Goal: Transaction & Acquisition: Book appointment/travel/reservation

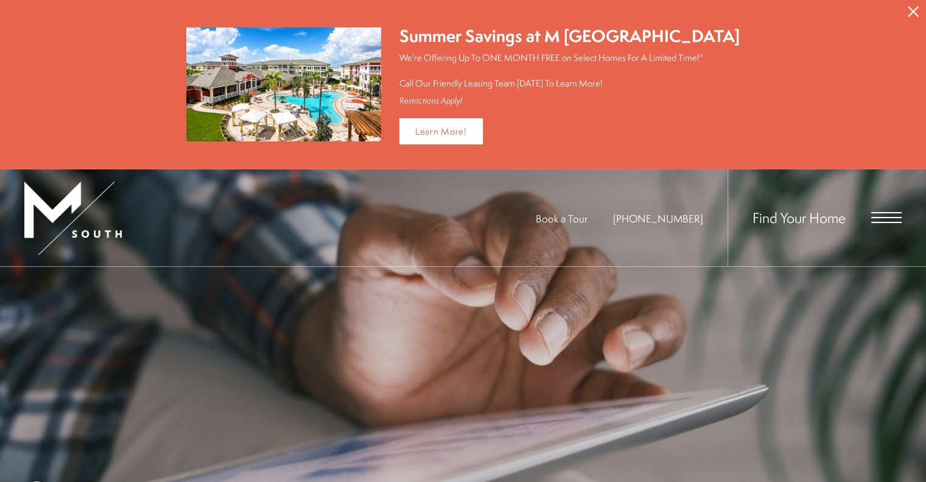
click at [889, 213] on span "Open Menu" at bounding box center [886, 217] width 30 height 11
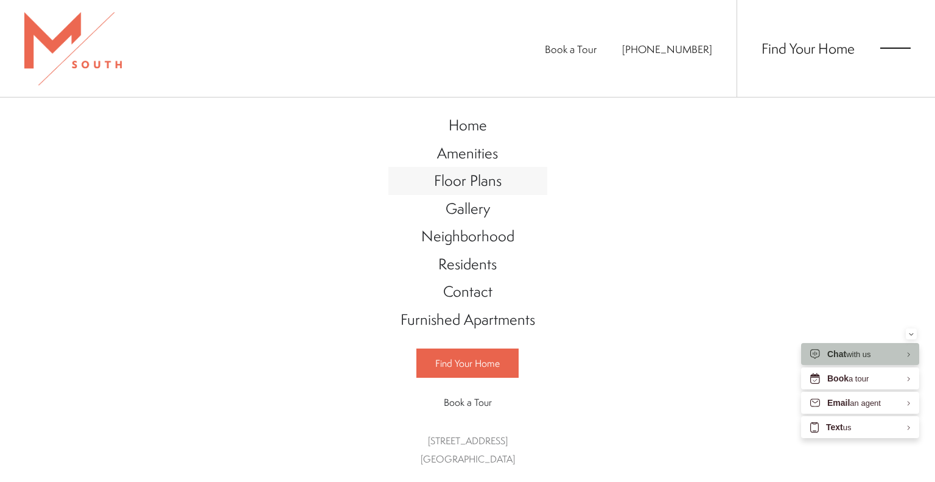
click at [495, 189] on span "Floor Plans" at bounding box center [468, 180] width 68 height 21
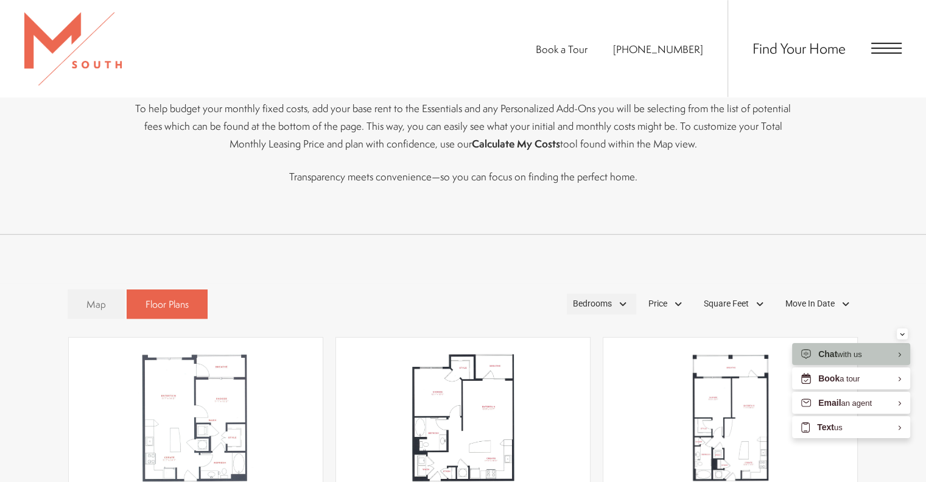
scroll to position [605, 0]
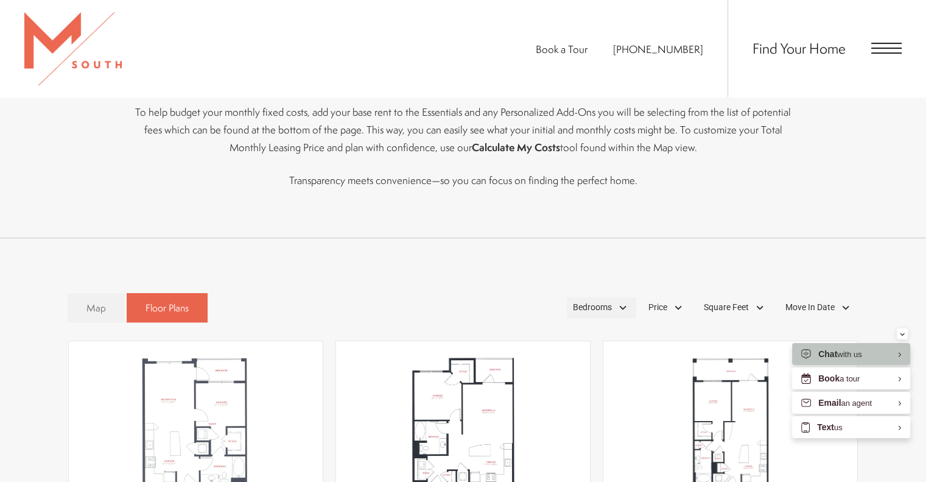
click at [605, 310] on span "Bedrooms" at bounding box center [592, 307] width 39 height 13
click at [599, 358] on span "2 Bedroom" at bounding box center [578, 363] width 61 height 13
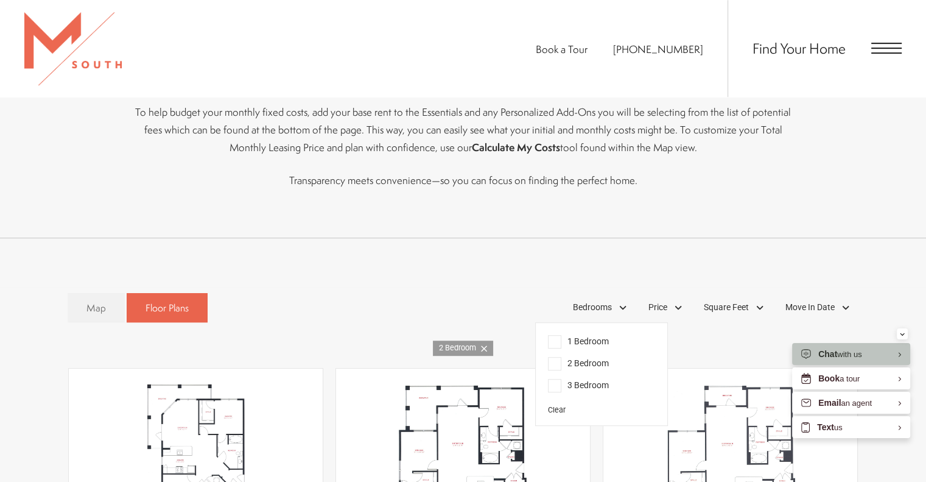
click at [604, 381] on span "3 Bedroom" at bounding box center [578, 385] width 61 height 13
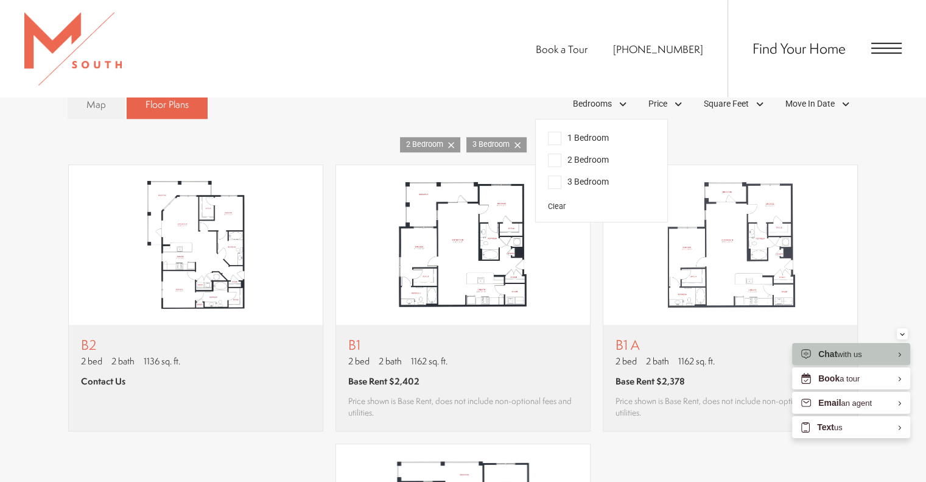
scroll to position [788, 0]
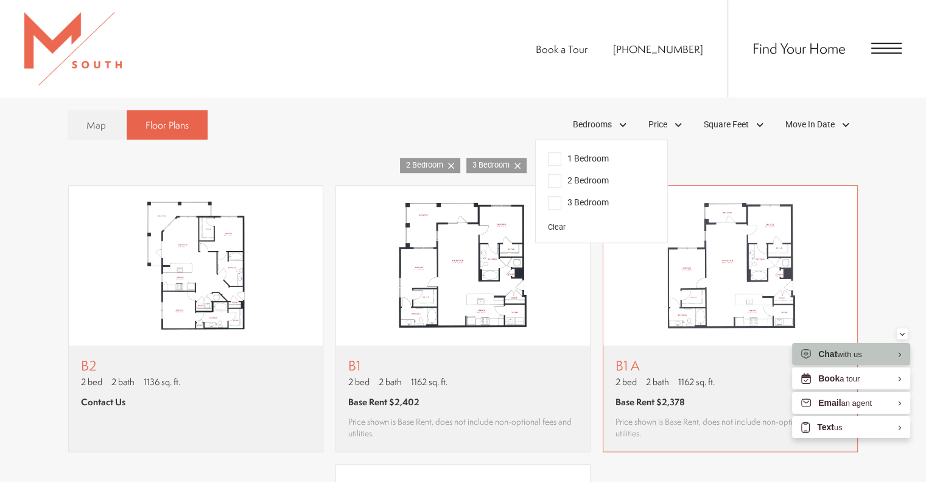
click at [650, 353] on div "B1 A 2 bed 2 bath 1162 sq. ft. Base Rent $2,378 Price shown is Base Rent, does …" at bounding box center [731, 398] width 254 height 106
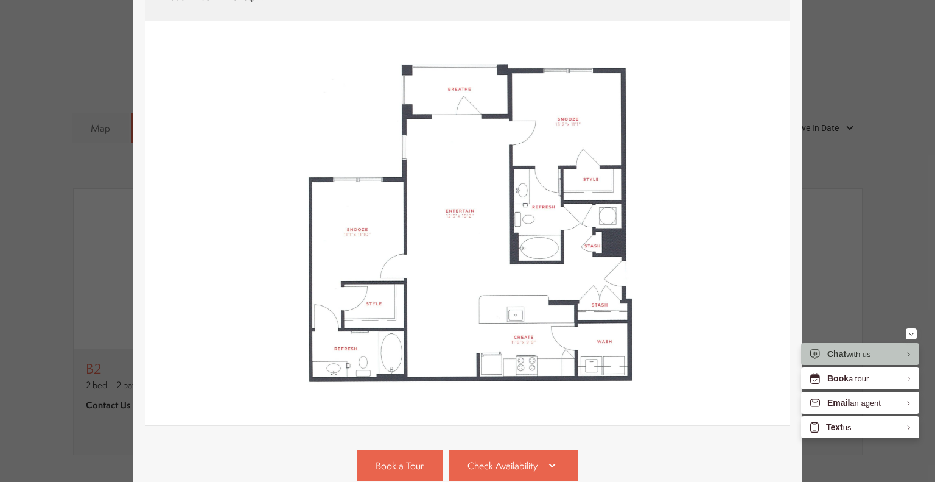
scroll to position [122, 0]
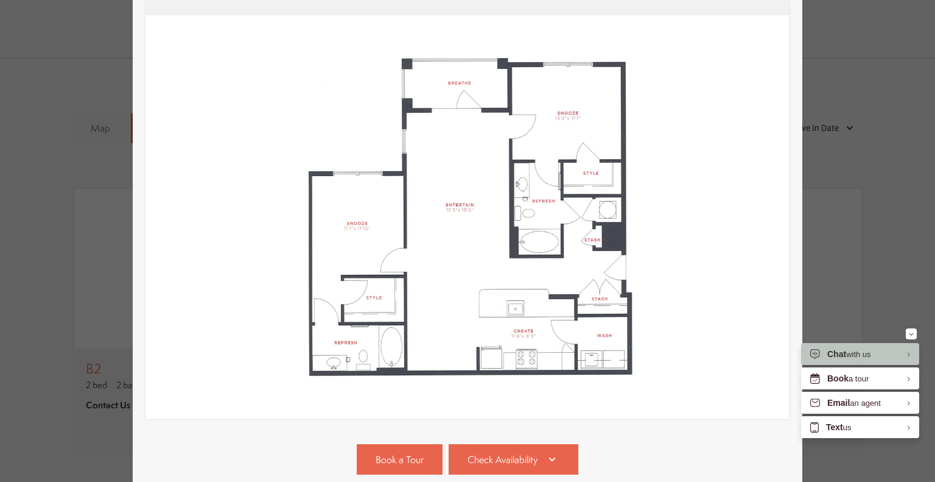
click at [838, 193] on div "B1 A 2 bed 2 bath 1162 sq. ft. Base Rent $2,378 2D 3D" at bounding box center [467, 241] width 935 height 482
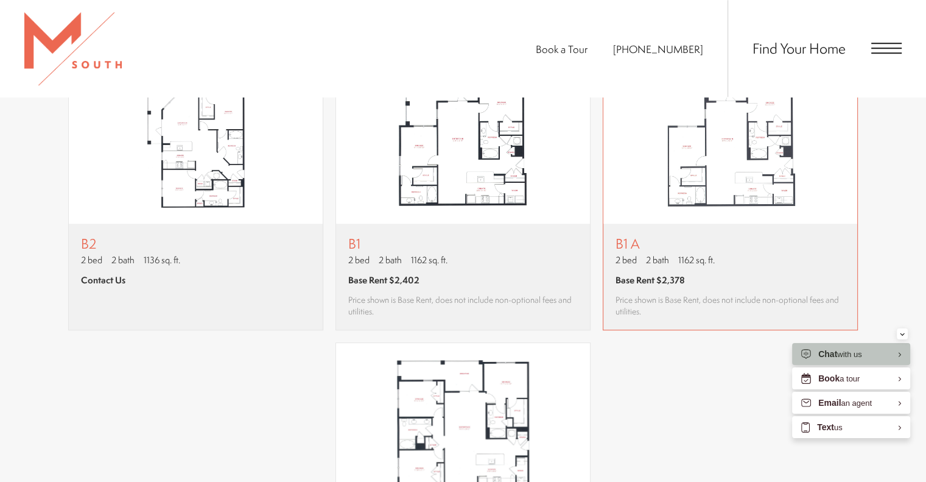
scroll to position [849, 0]
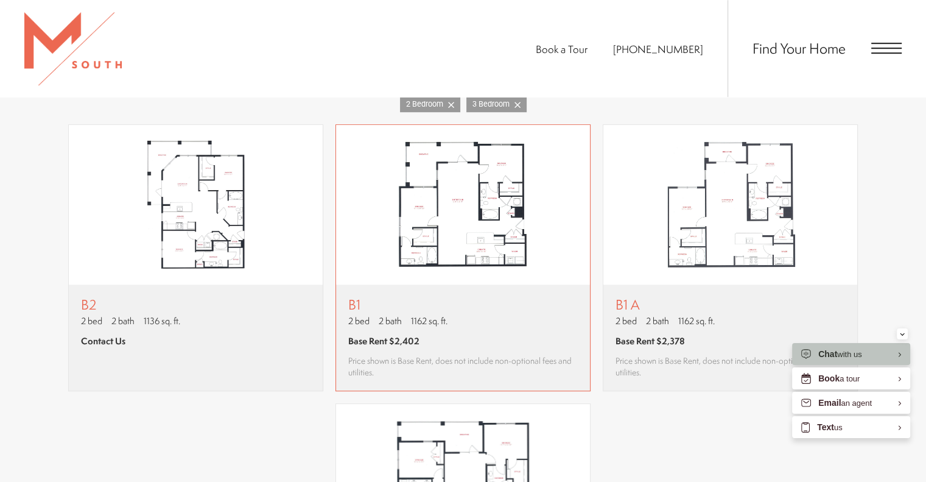
click at [535, 287] on div "B1 2 bed 2 bath 1162 sq. ft. Base Rent $2,402 Price shown is Base Rent, does no…" at bounding box center [463, 337] width 254 height 106
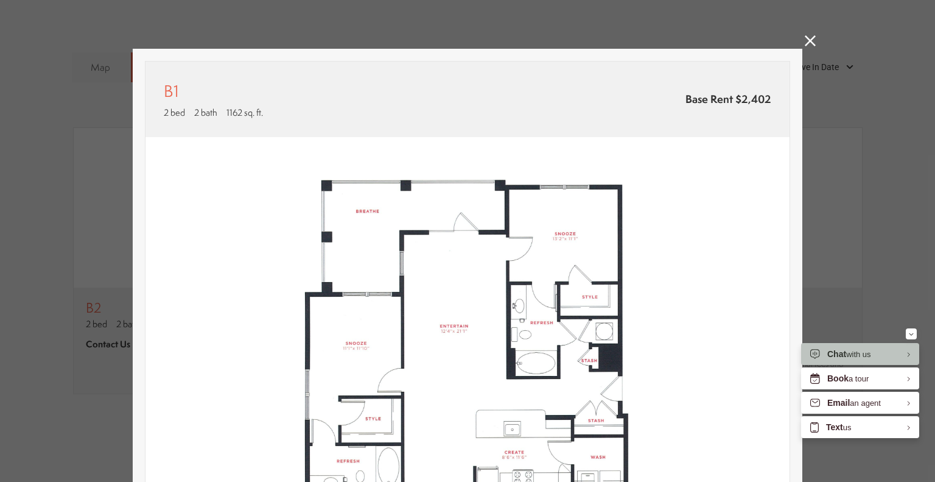
scroll to position [122, 0]
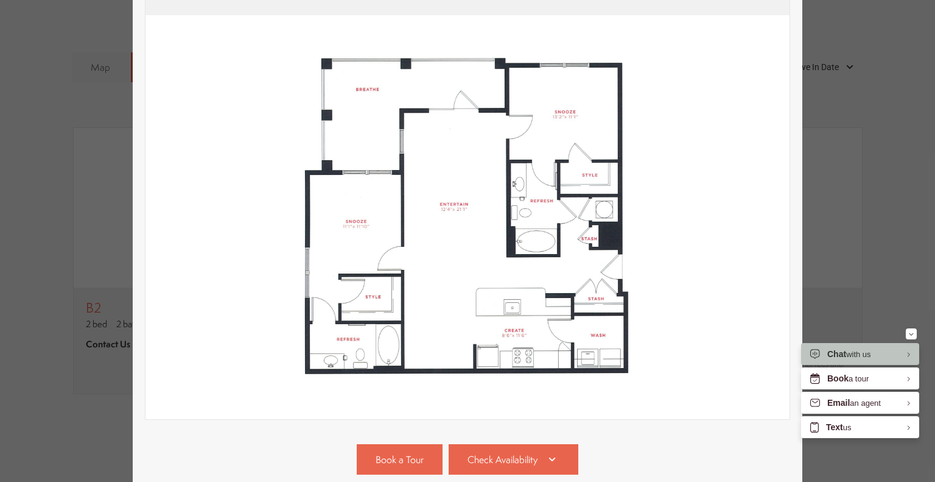
click at [880, 224] on div "B1 2 bed 2 bath 1162 sq. ft. Base Rent $2,402 2D 3D" at bounding box center [467, 241] width 935 height 482
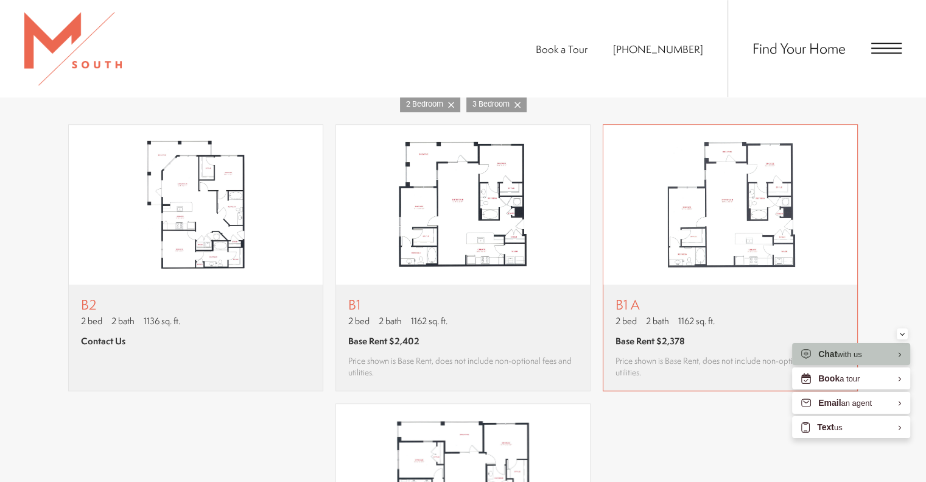
scroll to position [788, 0]
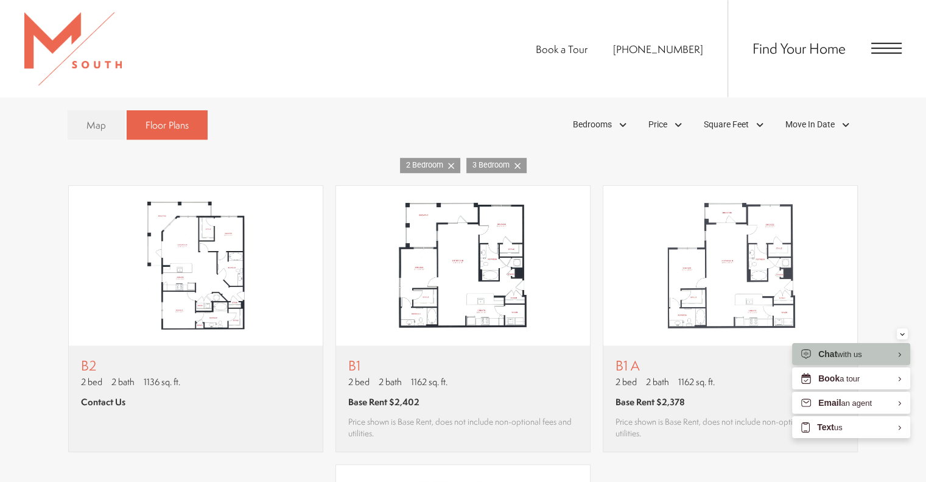
click at [884, 61] on div "Find Your Home" at bounding box center [815, 48] width 174 height 97
click at [474, 301] on img "View floor plan B1" at bounding box center [463, 266] width 254 height 160
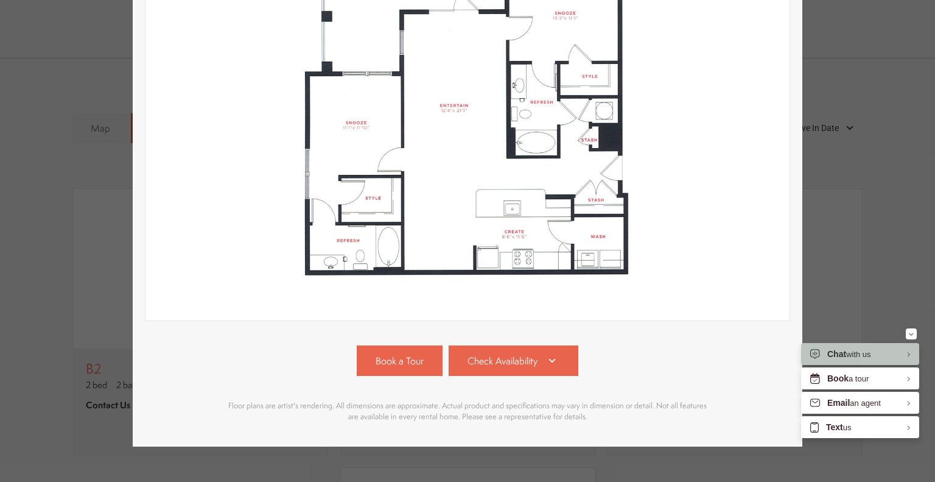
scroll to position [243, 0]
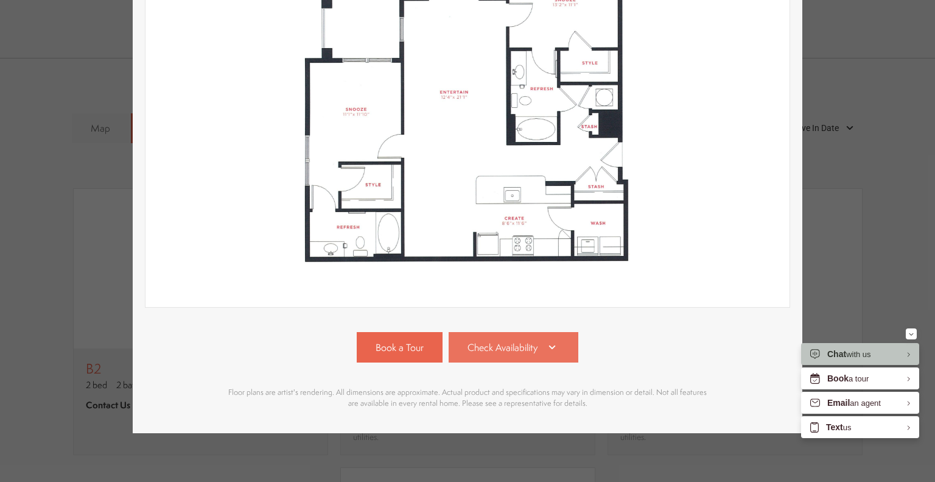
click at [508, 340] on span "Check Availability" at bounding box center [503, 347] width 70 height 14
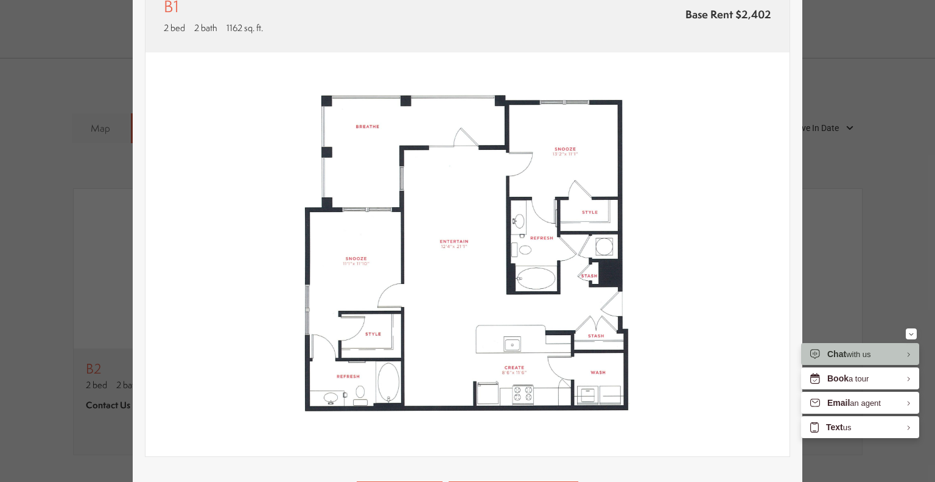
scroll to position [0, 0]
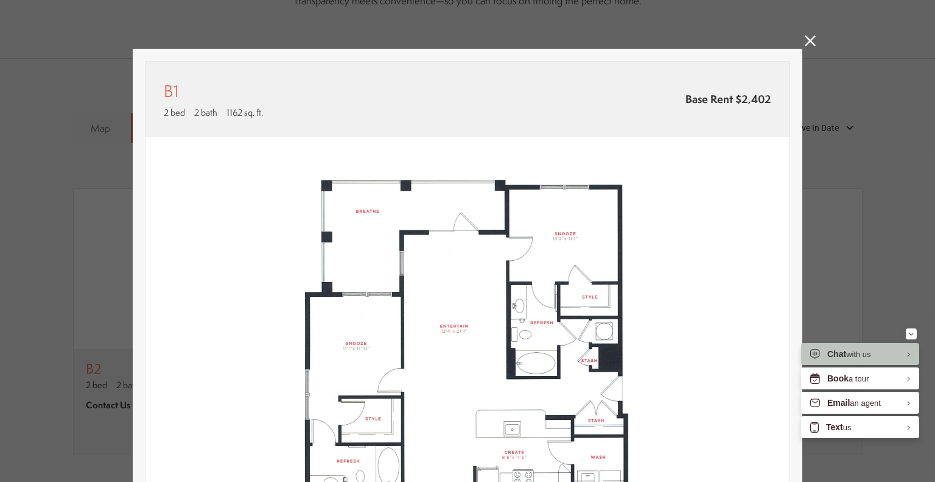
click at [851, 163] on div "B1 2 bed 2 bath 1162 sq. ft. Base Rent $2,402 2D 3D" at bounding box center [467, 241] width 935 height 482
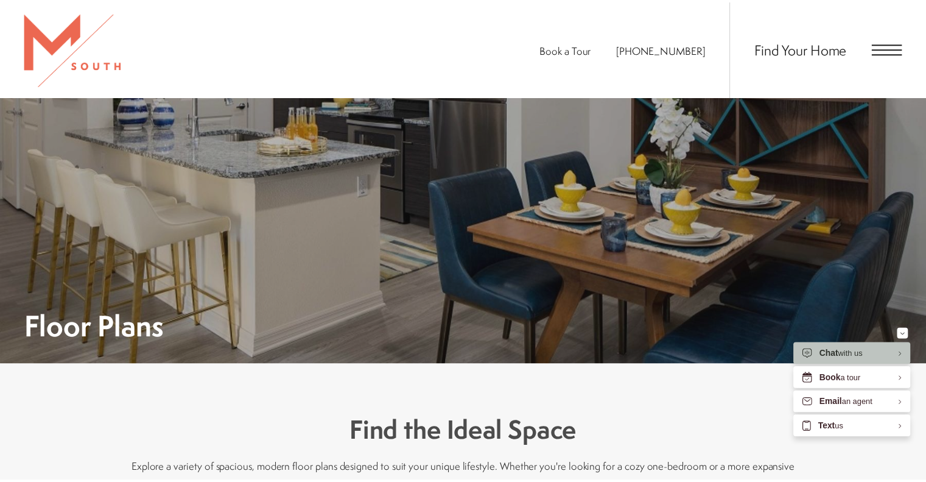
scroll to position [788, 0]
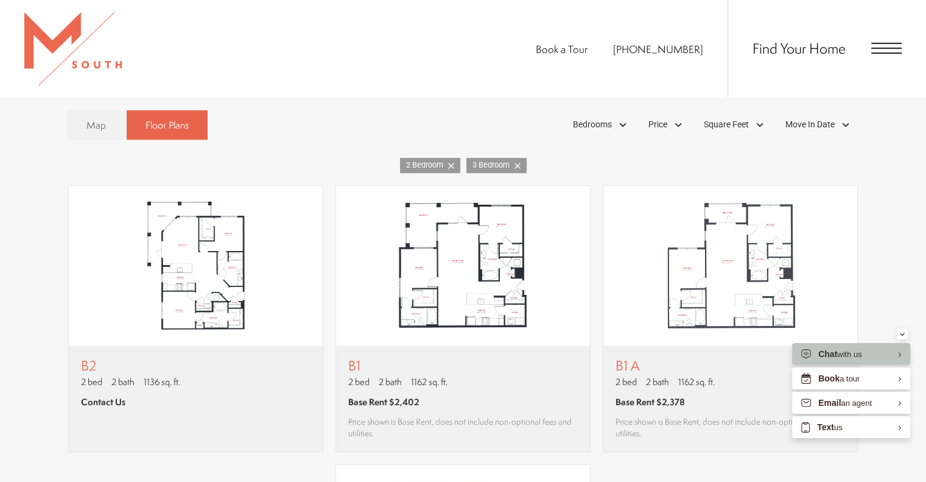
click at [861, 57] on div "Find Your Home" at bounding box center [815, 48] width 174 height 97
click at [878, 49] on span "Open Menu" at bounding box center [886, 48] width 30 height 11
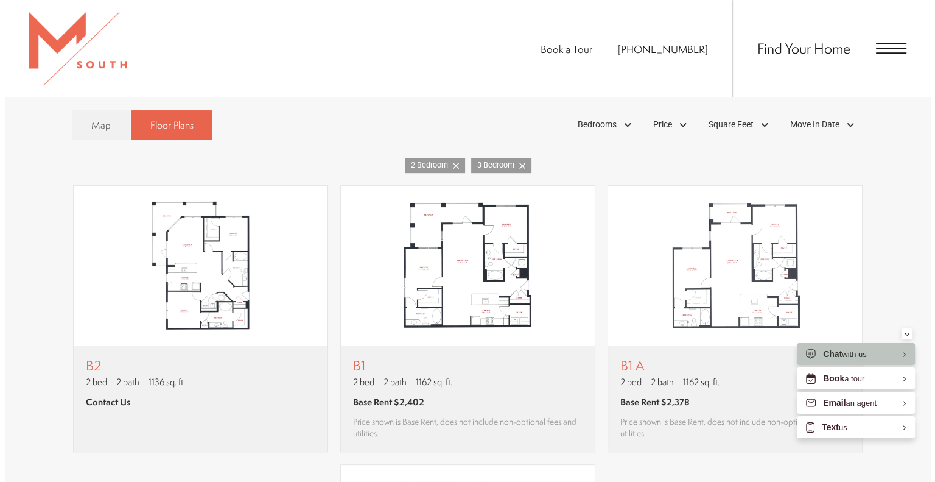
scroll to position [0, 0]
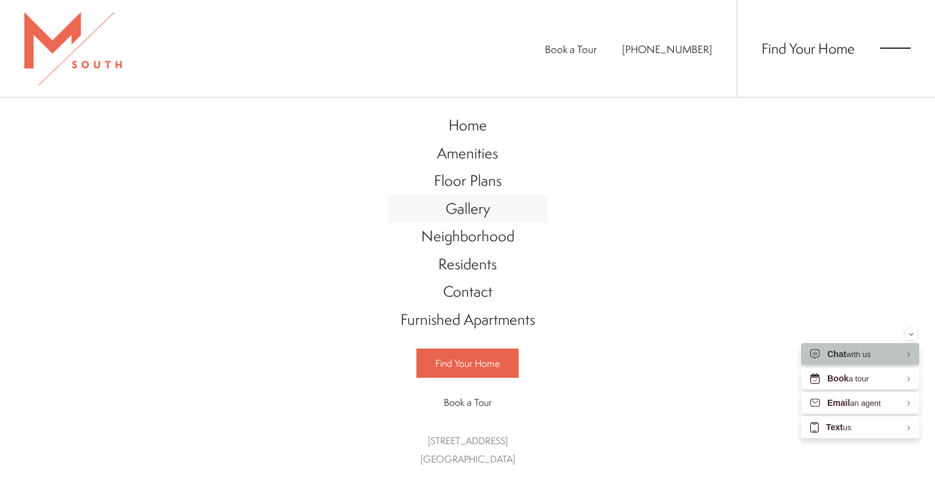
click at [477, 216] on span "Gallery" at bounding box center [468, 208] width 44 height 21
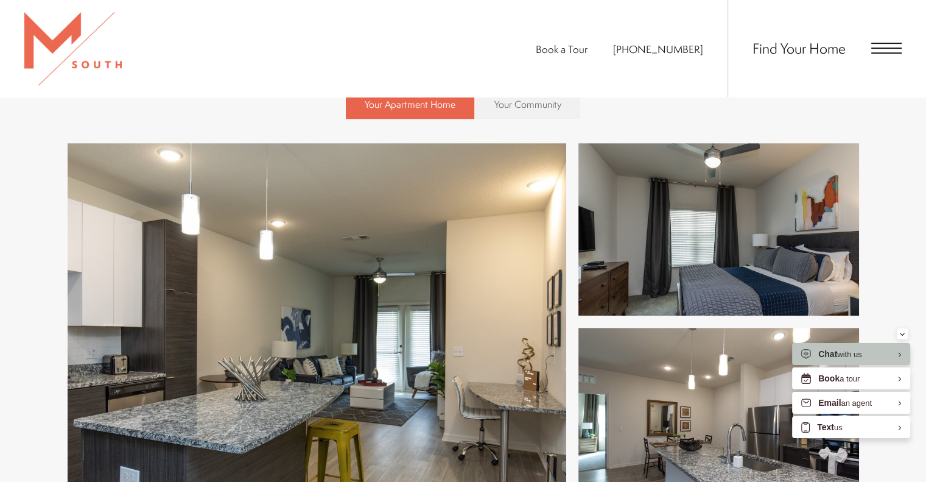
scroll to position [422, 0]
